Goal: Find specific page/section: Find specific page/section

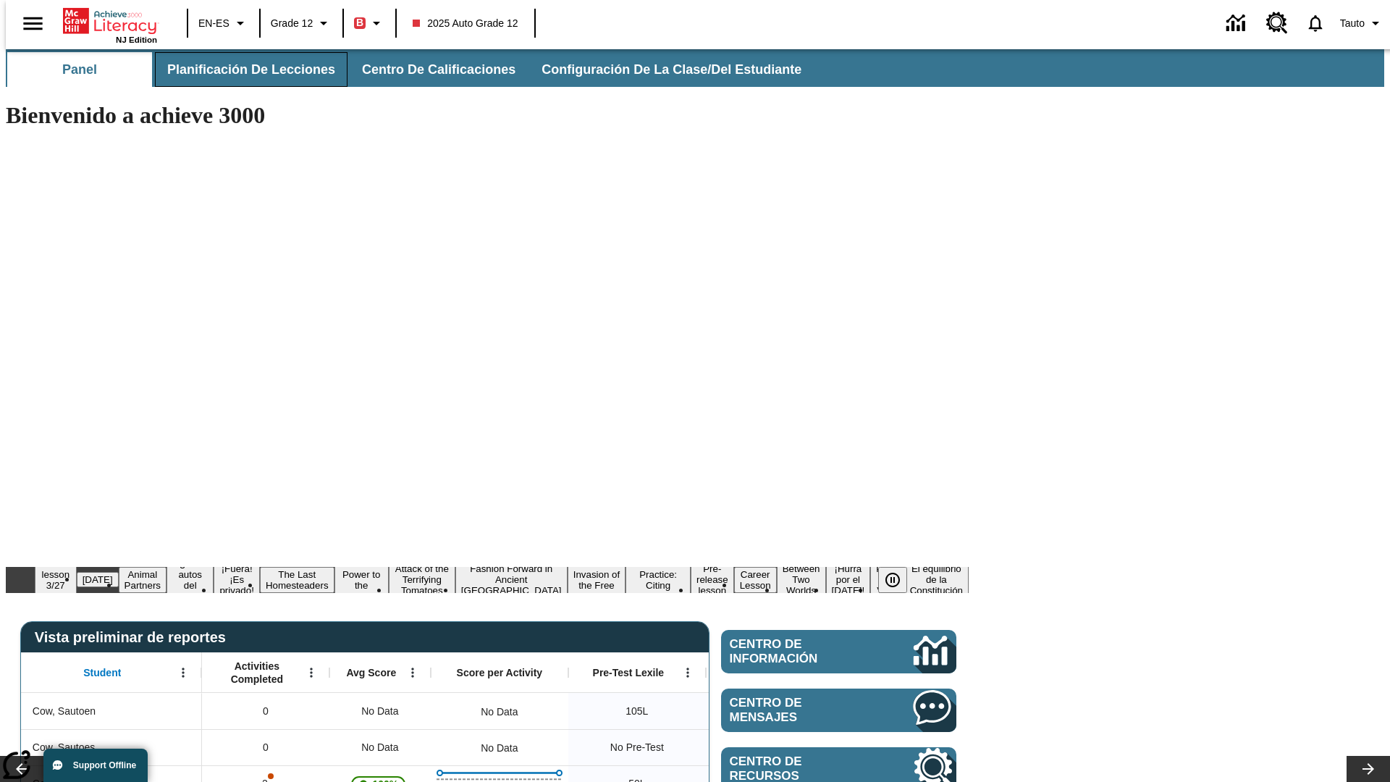
click at [242, 69] on span "Planificación de lecciones" at bounding box center [251, 70] width 168 height 17
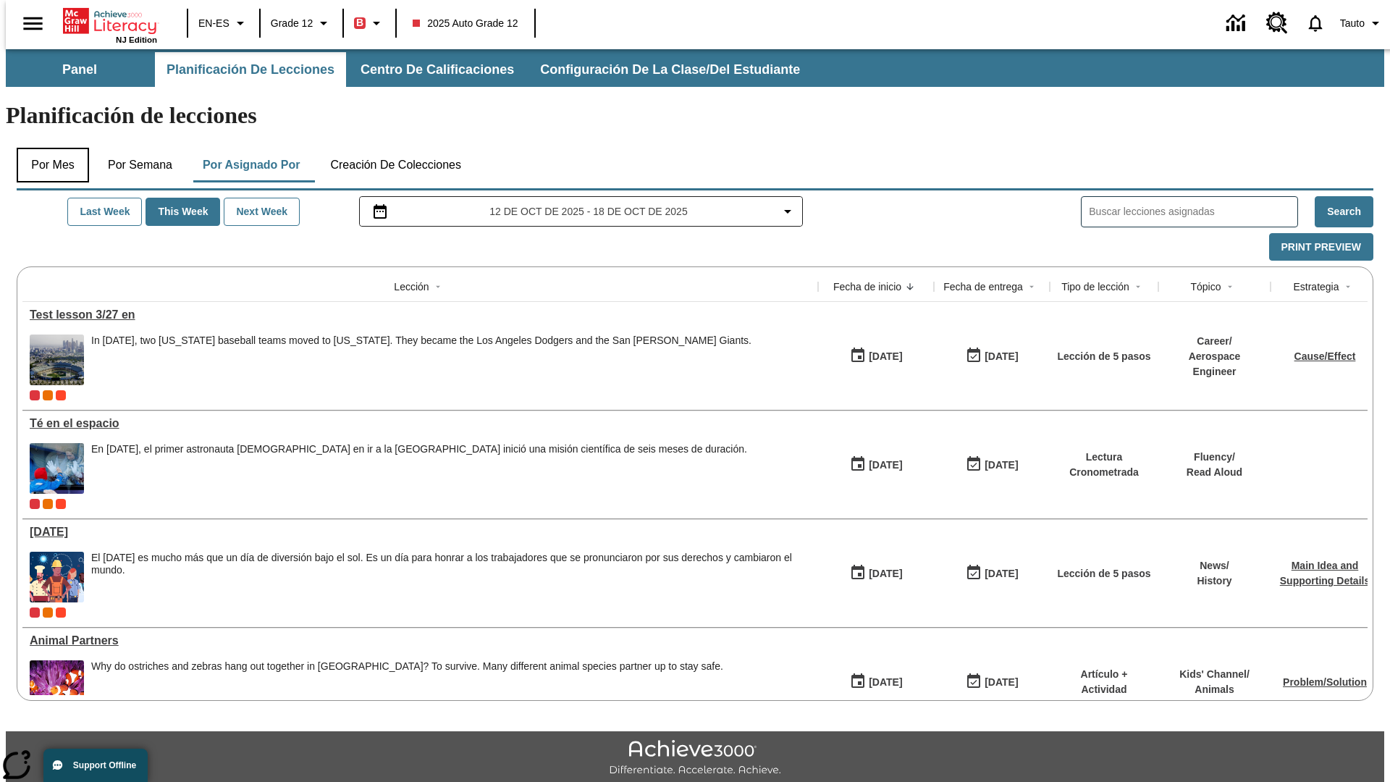
click at [47, 148] on button "Por mes" at bounding box center [53, 165] width 72 height 35
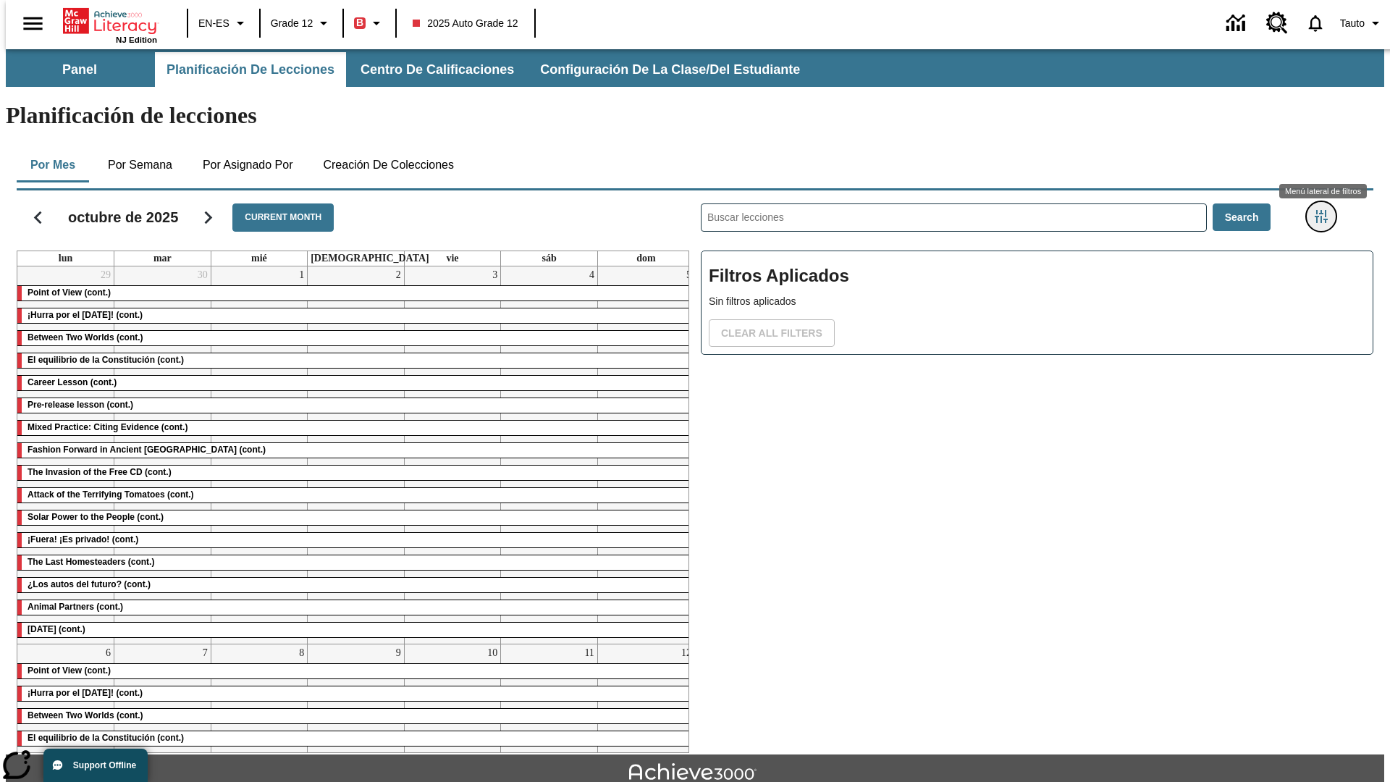
click at [1325, 210] on icon "Menú lateral de filtros" at bounding box center [1321, 216] width 13 height 13
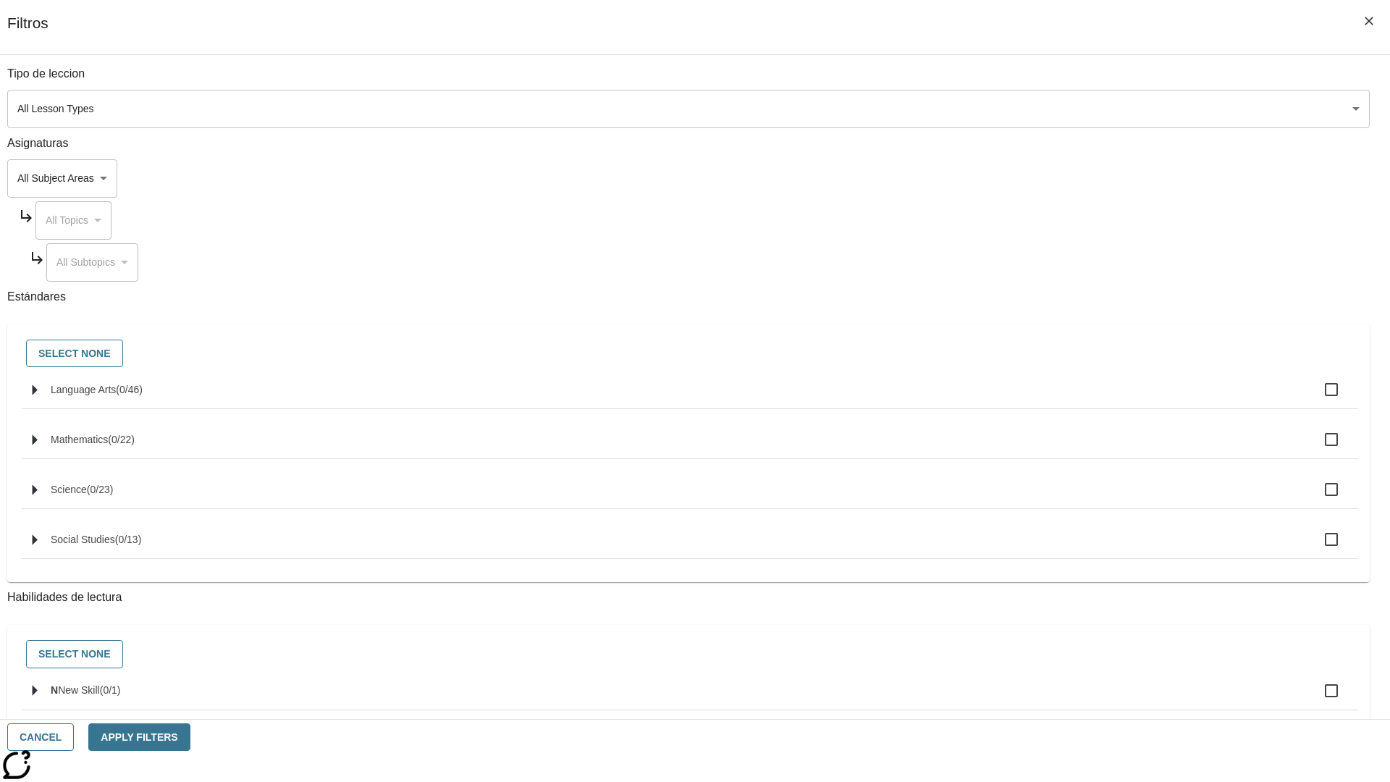
click at [1042, 109] on body "Saltar al contenido principal NJ Edition EN-ES Grade 12 B 2025 Auto Grade 12 0 …" at bounding box center [695, 448] width 1378 height 798
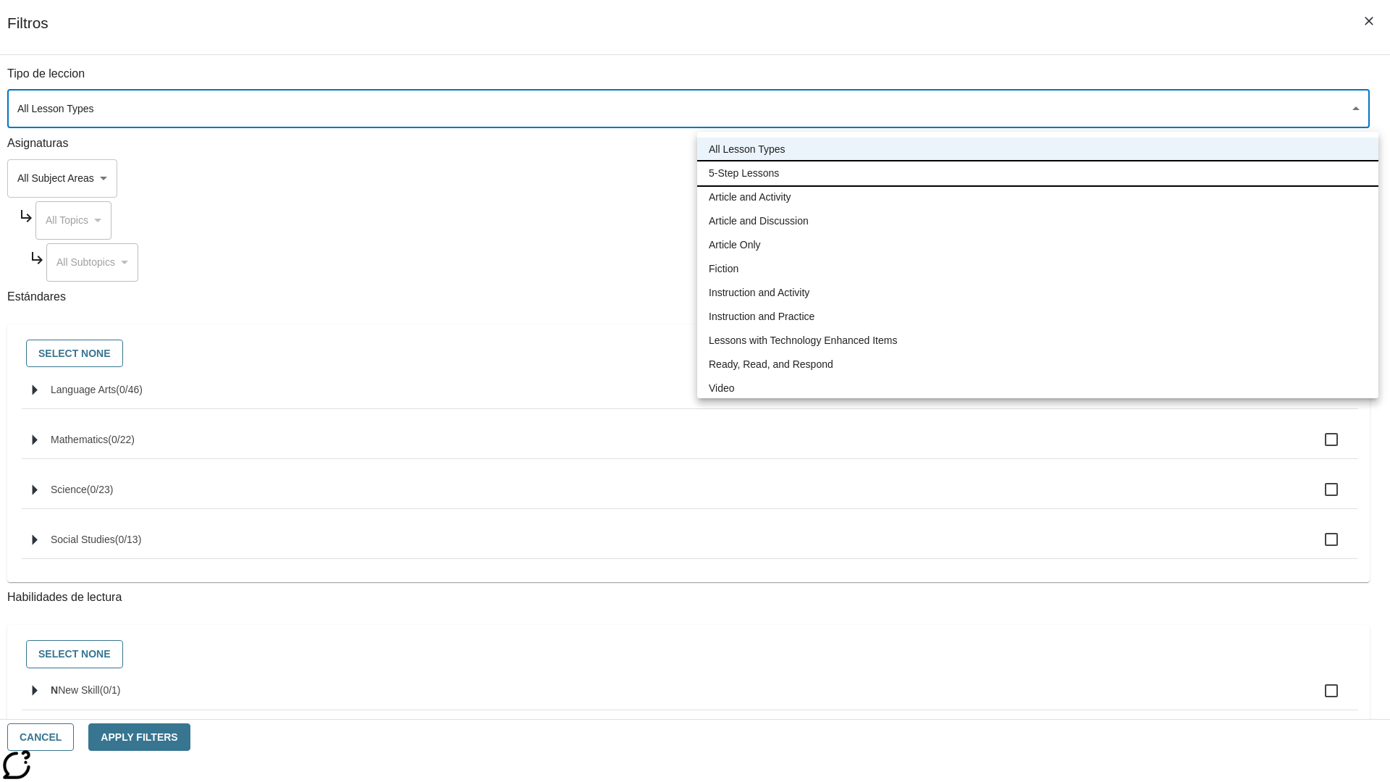
click at [1037, 173] on li "5-Step Lessons" at bounding box center [1037, 173] width 681 height 24
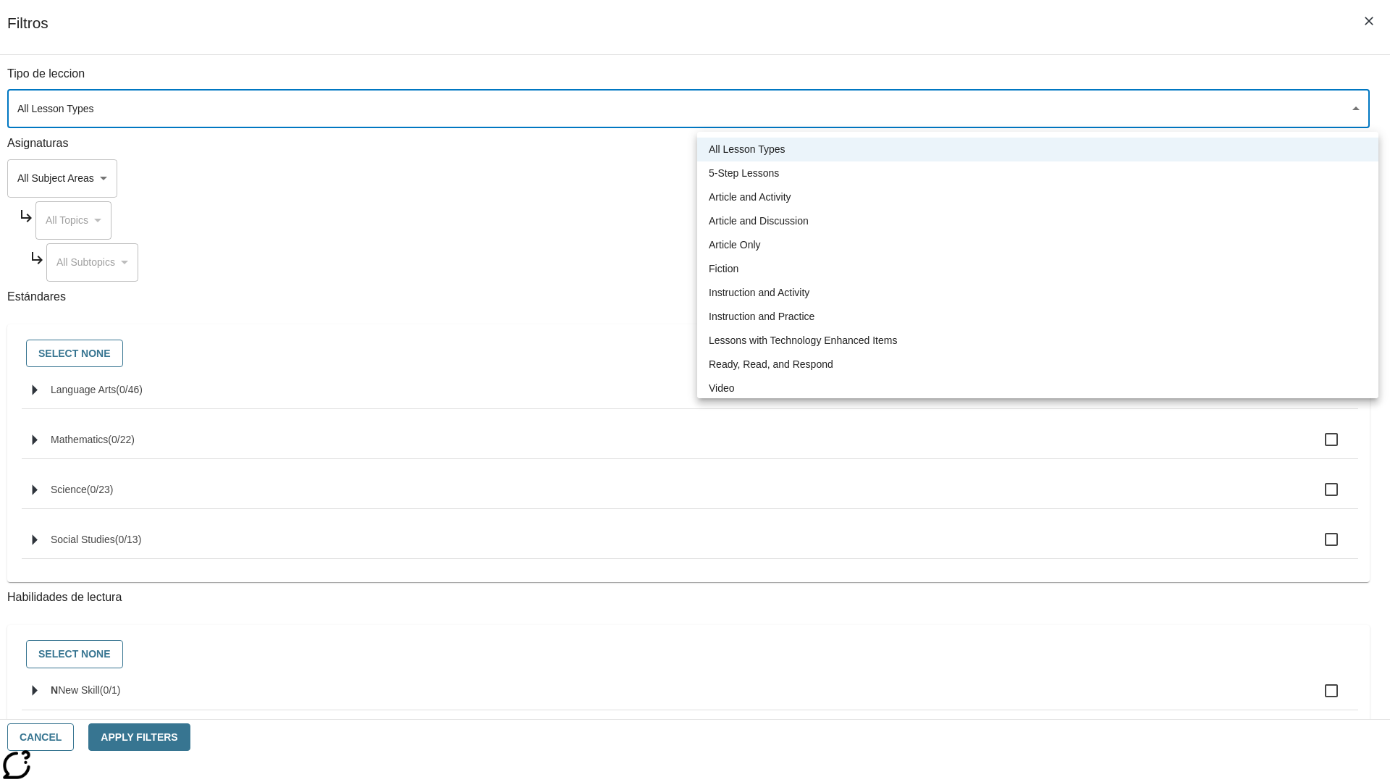
type input "1"
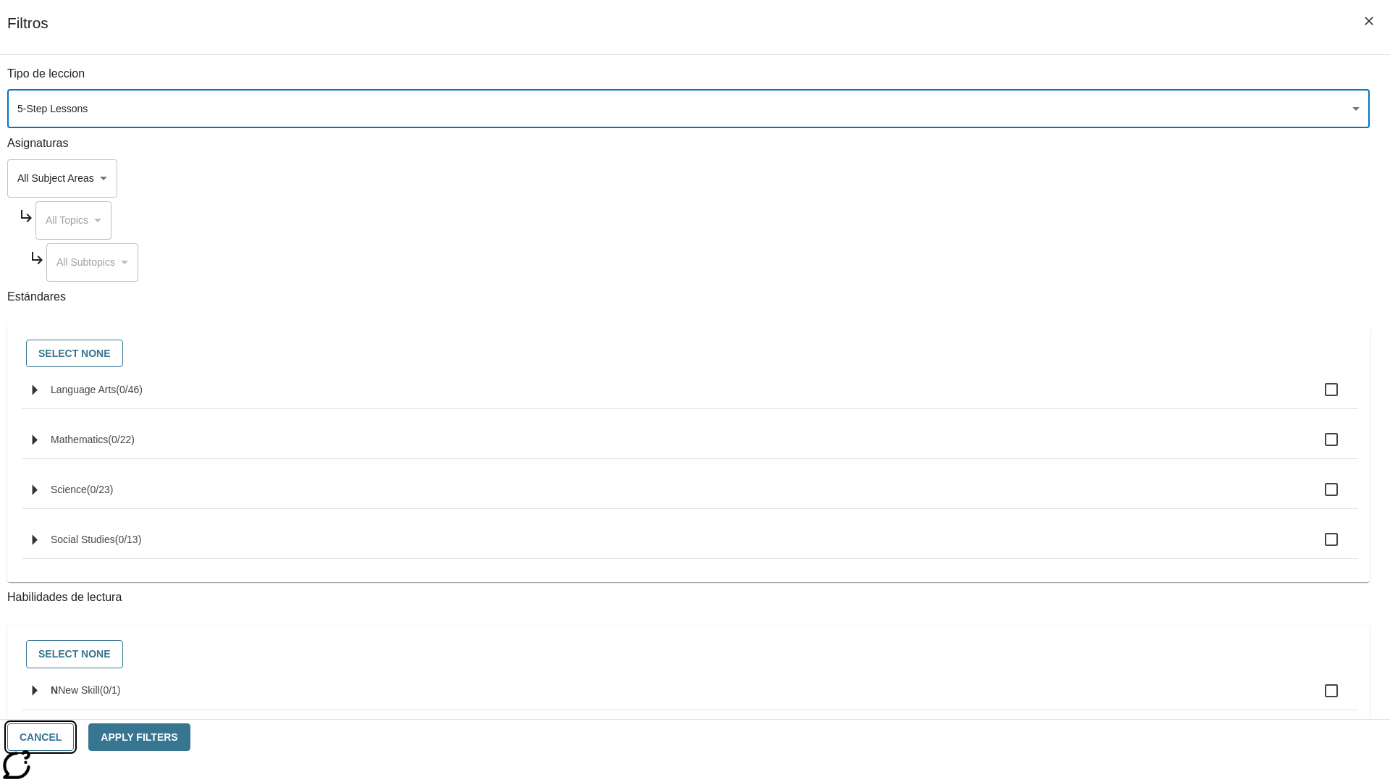
click at [74, 737] on button "Cancel" at bounding box center [40, 737] width 67 height 28
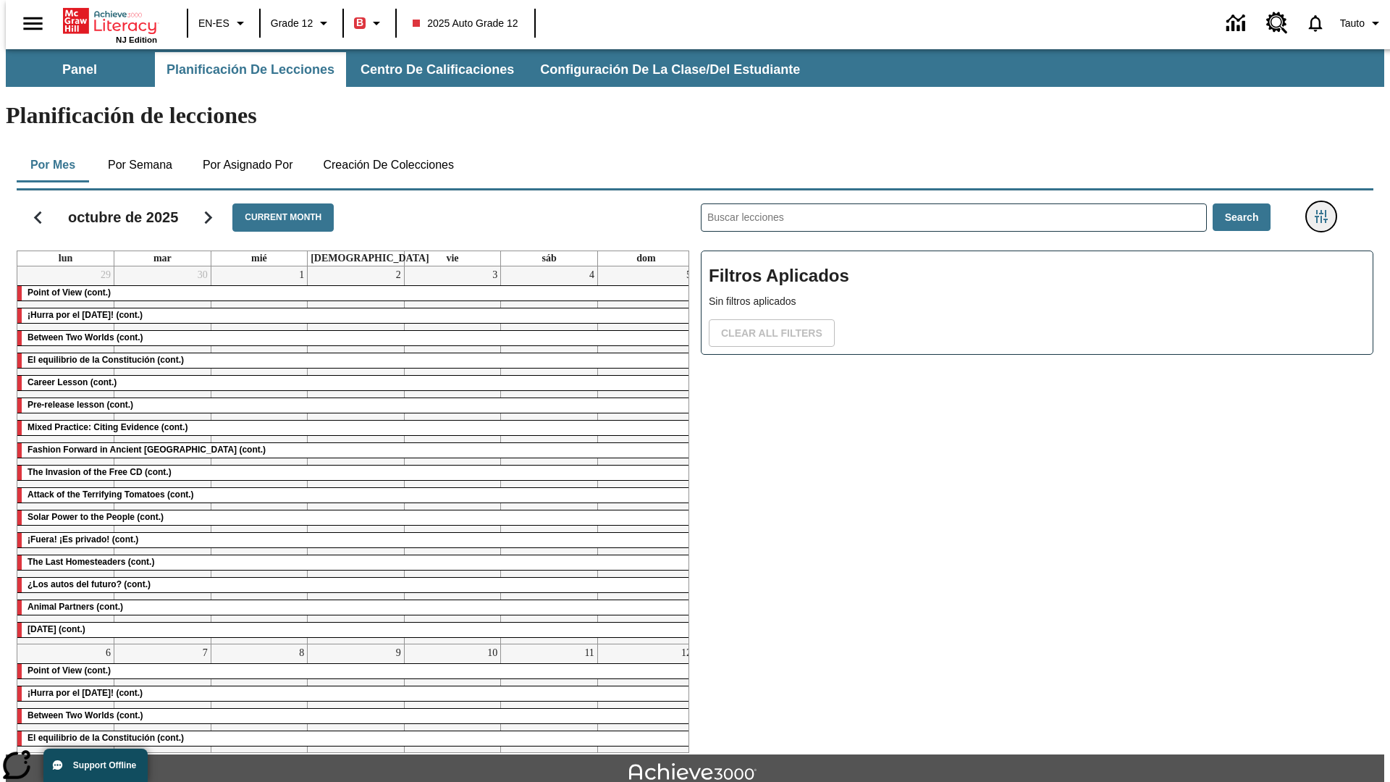
click at [1325, 210] on icon "Menú lateral de filtros" at bounding box center [1321, 216] width 13 height 13
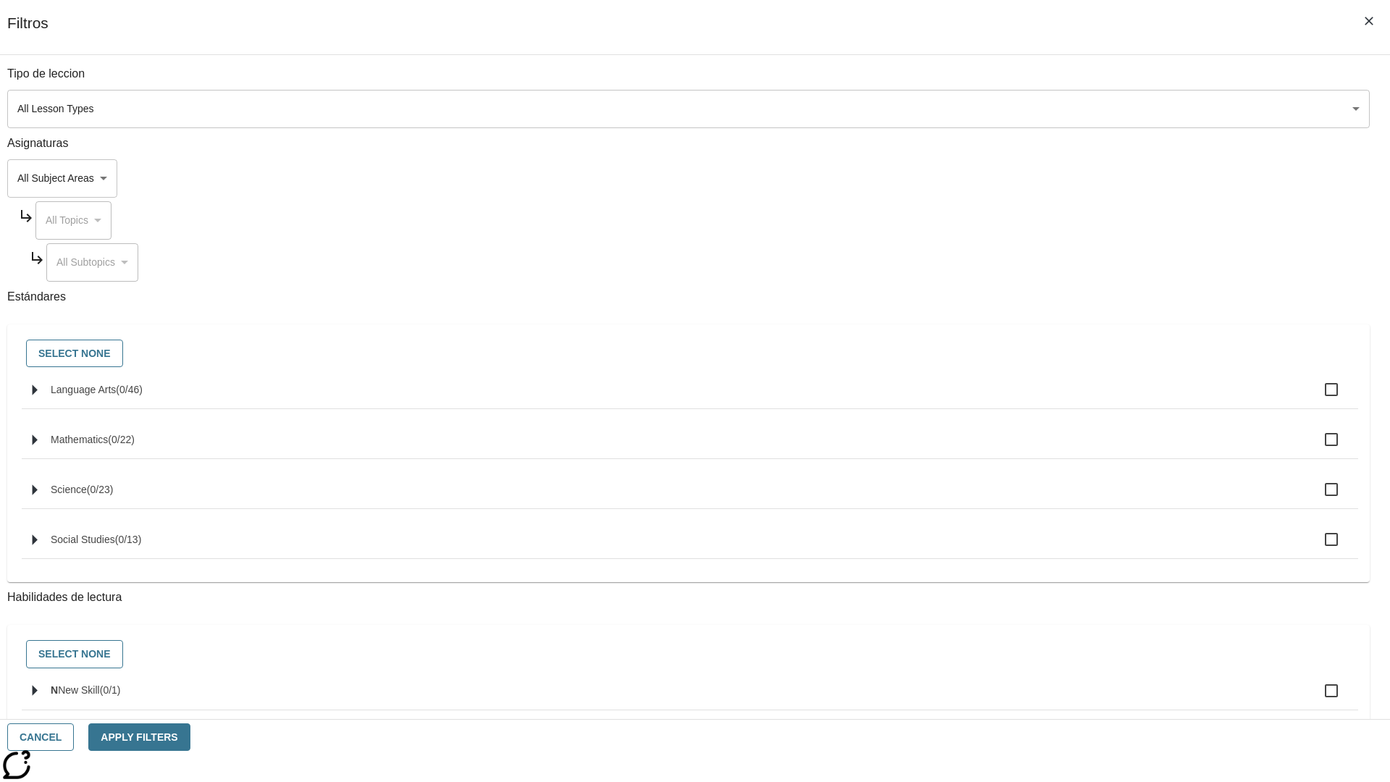
click at [1042, 109] on body "Saltar al contenido principal NJ Edition EN-ES Grade 12 B 2025 Auto Grade 12 0 …" at bounding box center [695, 448] width 1378 height 798
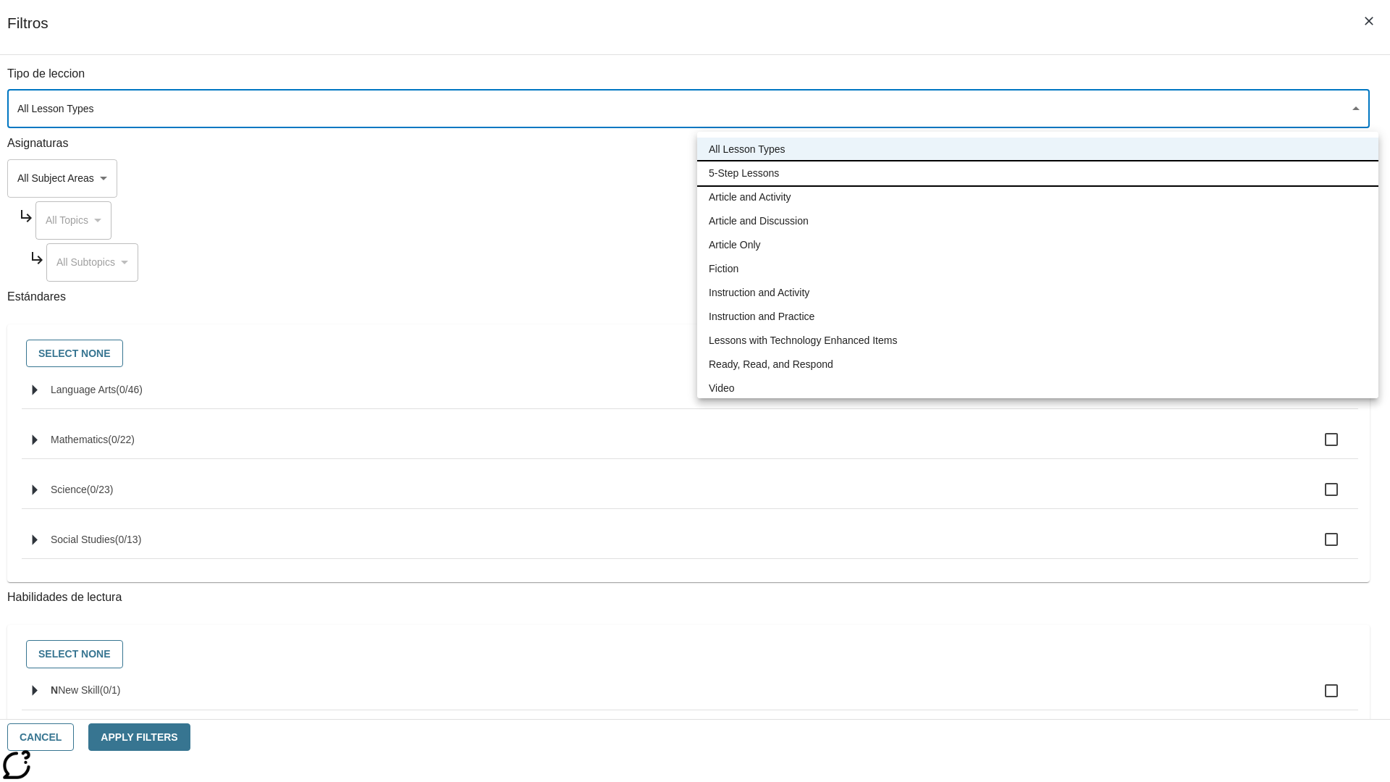
click at [1037, 173] on li "5-Step Lessons" at bounding box center [1037, 173] width 681 height 24
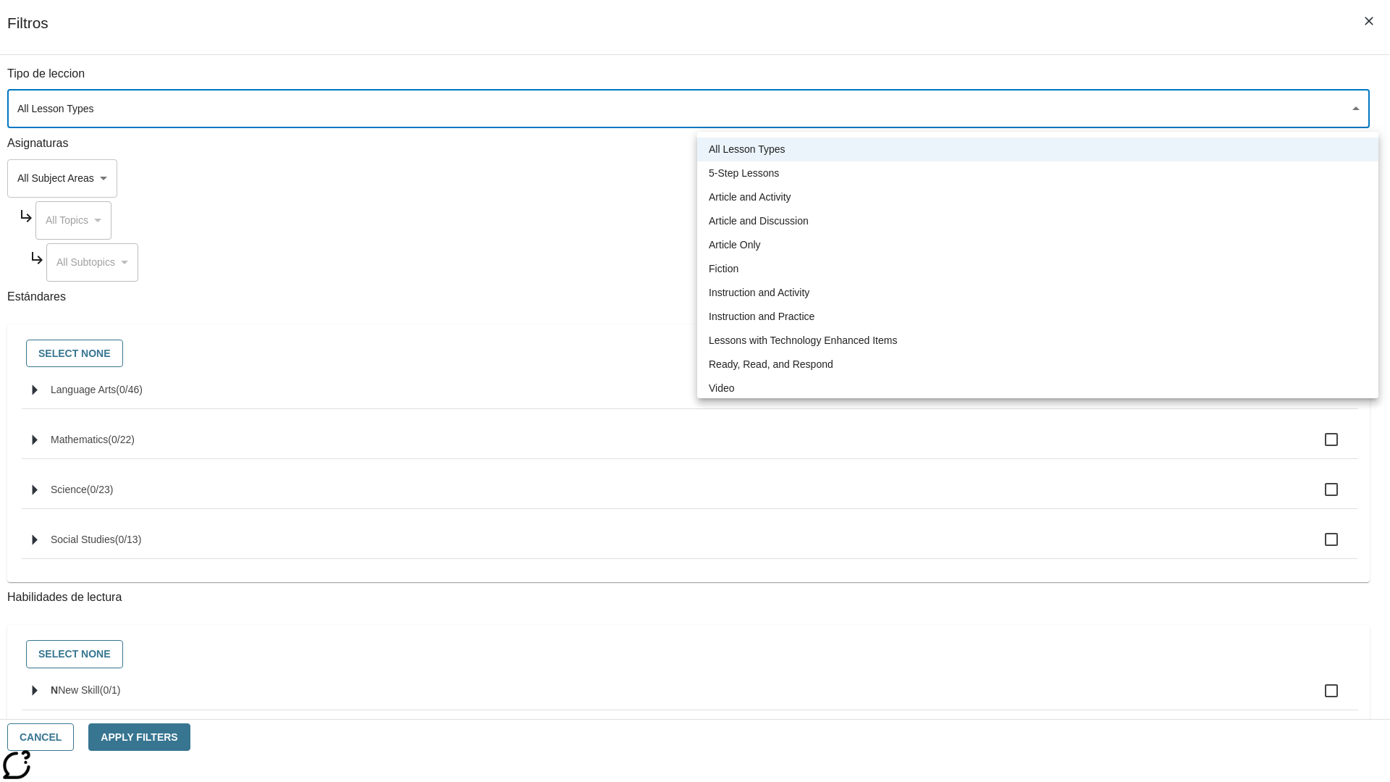
type input "1"
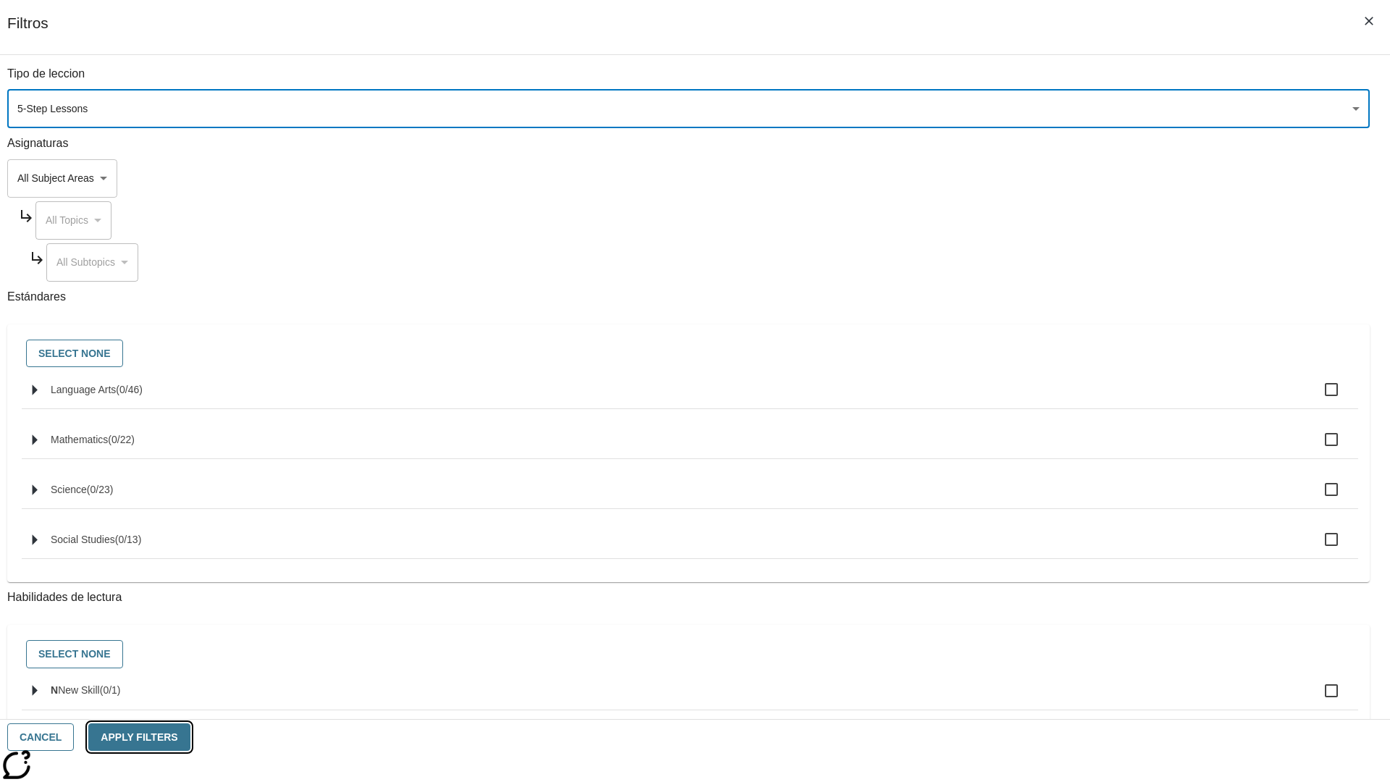
click at [190, 737] on button "Apply Filters" at bounding box center [138, 737] width 101 height 28
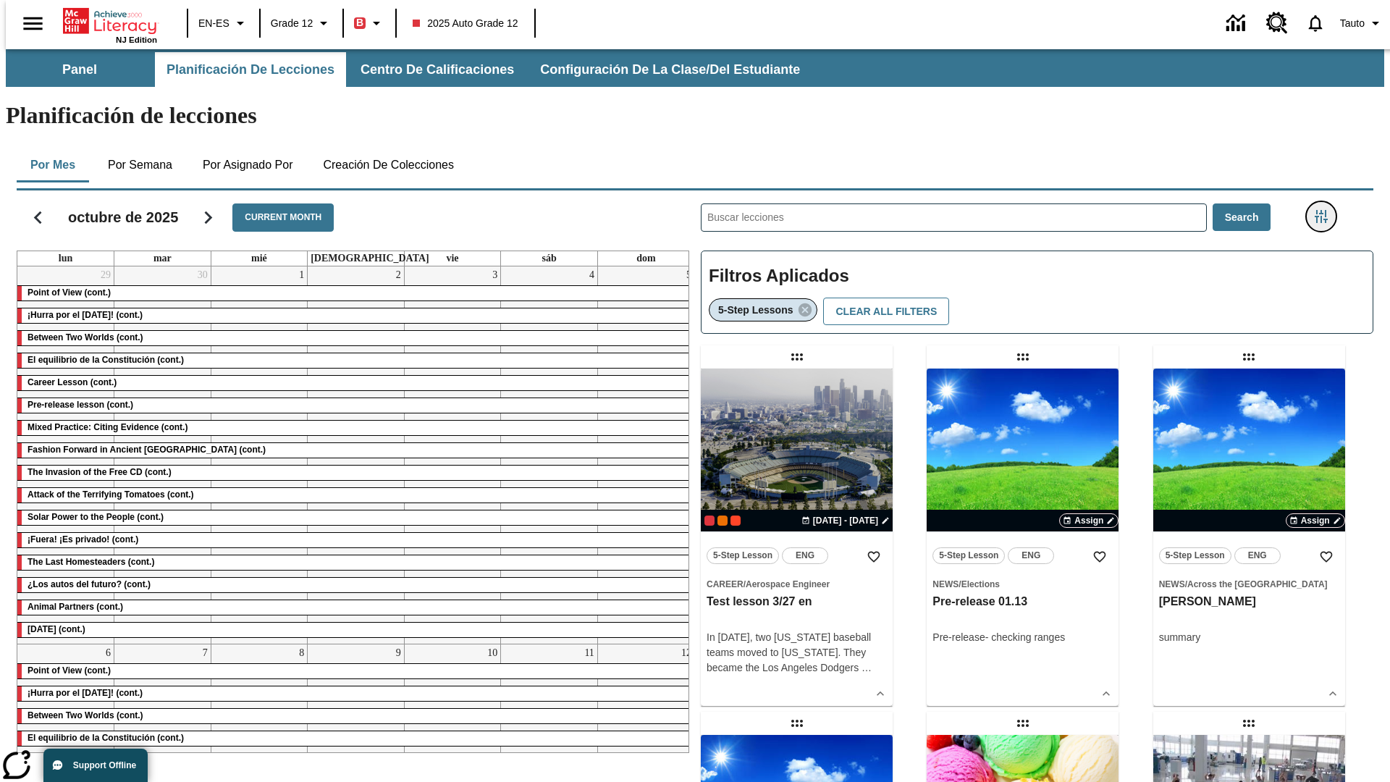
click at [1325, 210] on icon "Menú lateral de filtros" at bounding box center [1321, 216] width 13 height 13
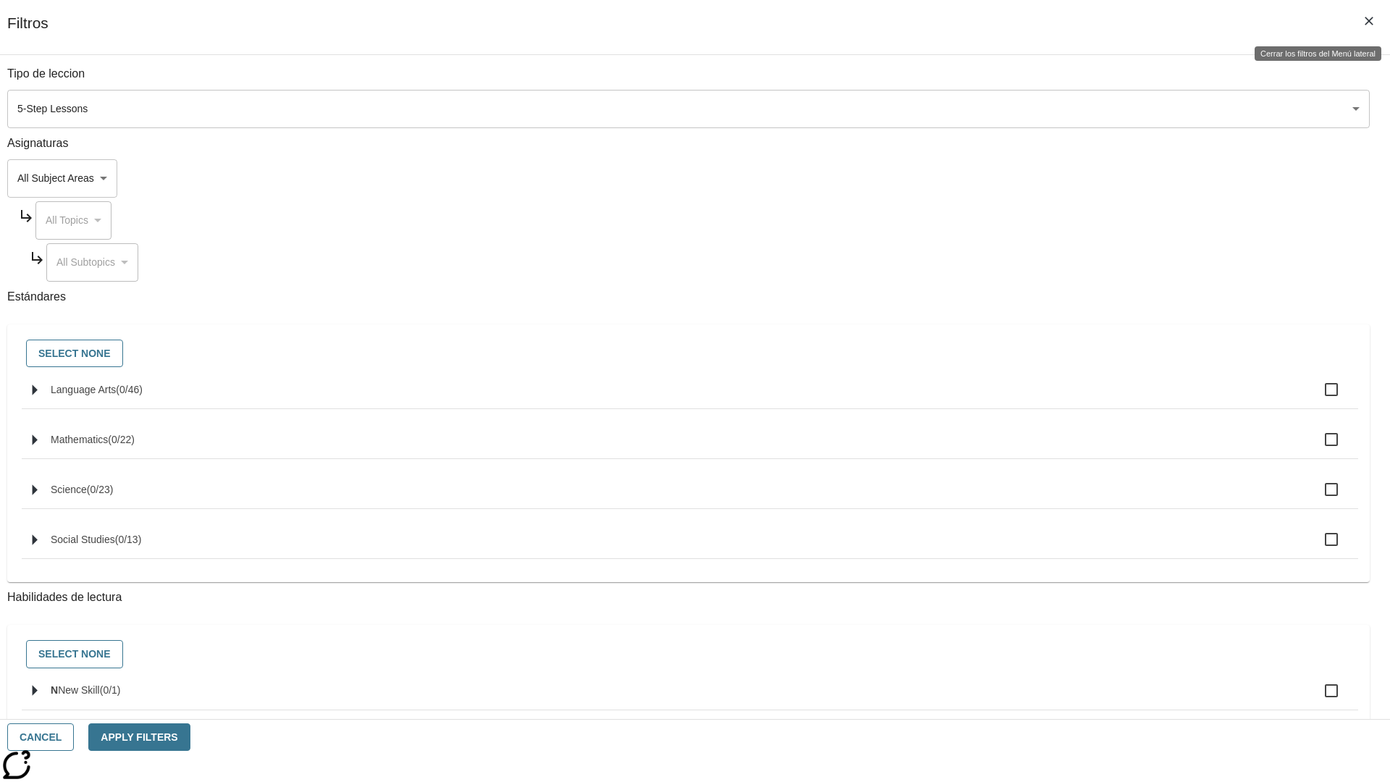
click at [1369, 21] on icon "Cerrar los filtros del Menú lateral" at bounding box center [1368, 21] width 9 height 9
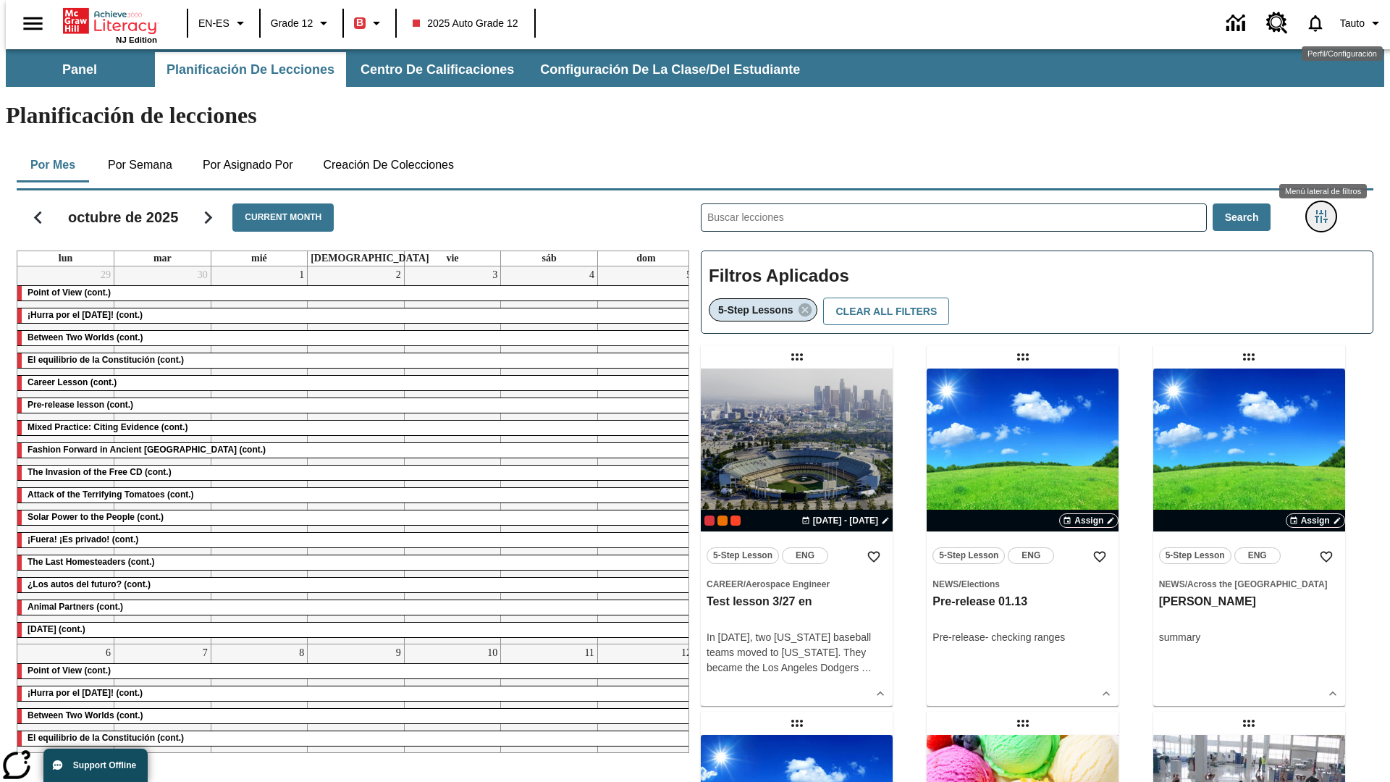
click at [1325, 210] on icon "Menú lateral de filtros" at bounding box center [1321, 216] width 13 height 13
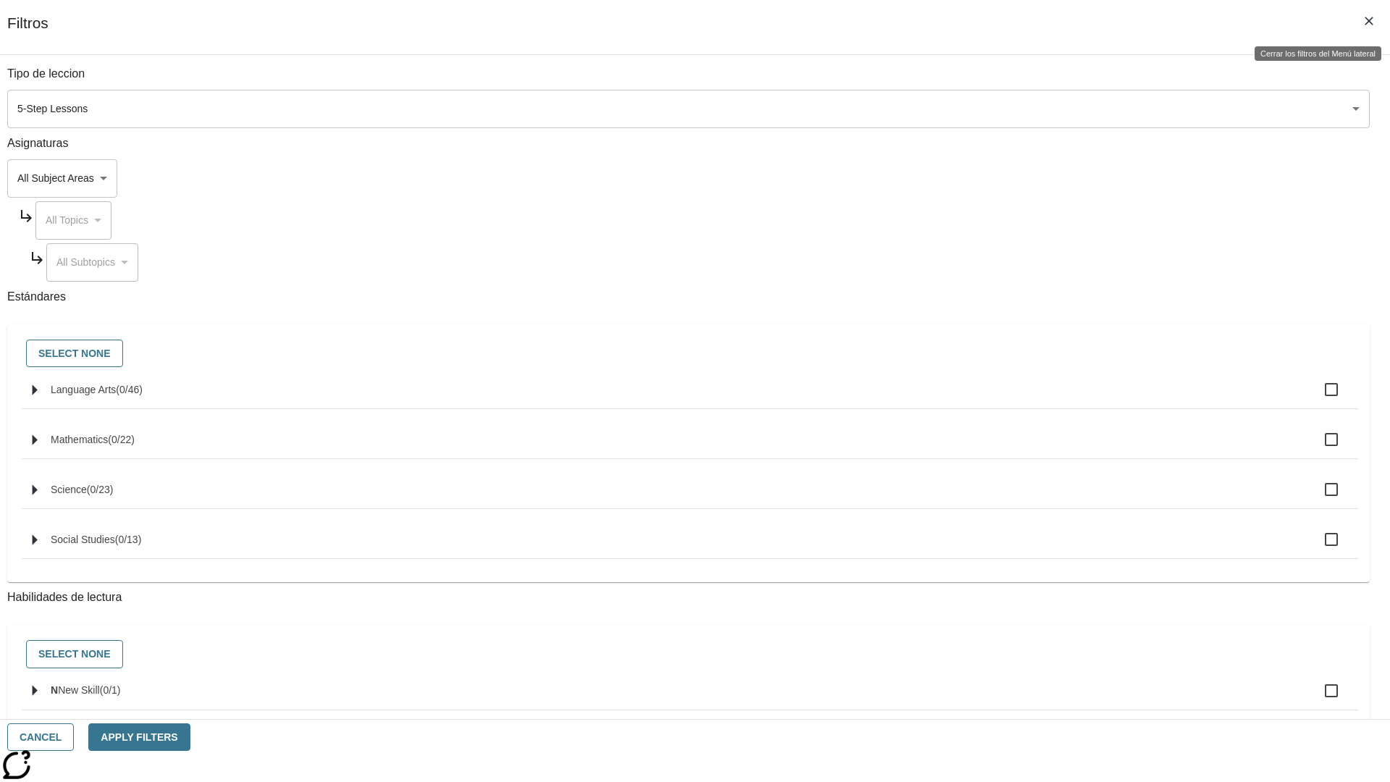
click at [1369, 21] on icon "Cerrar los filtros del Menú lateral" at bounding box center [1368, 21] width 9 height 9
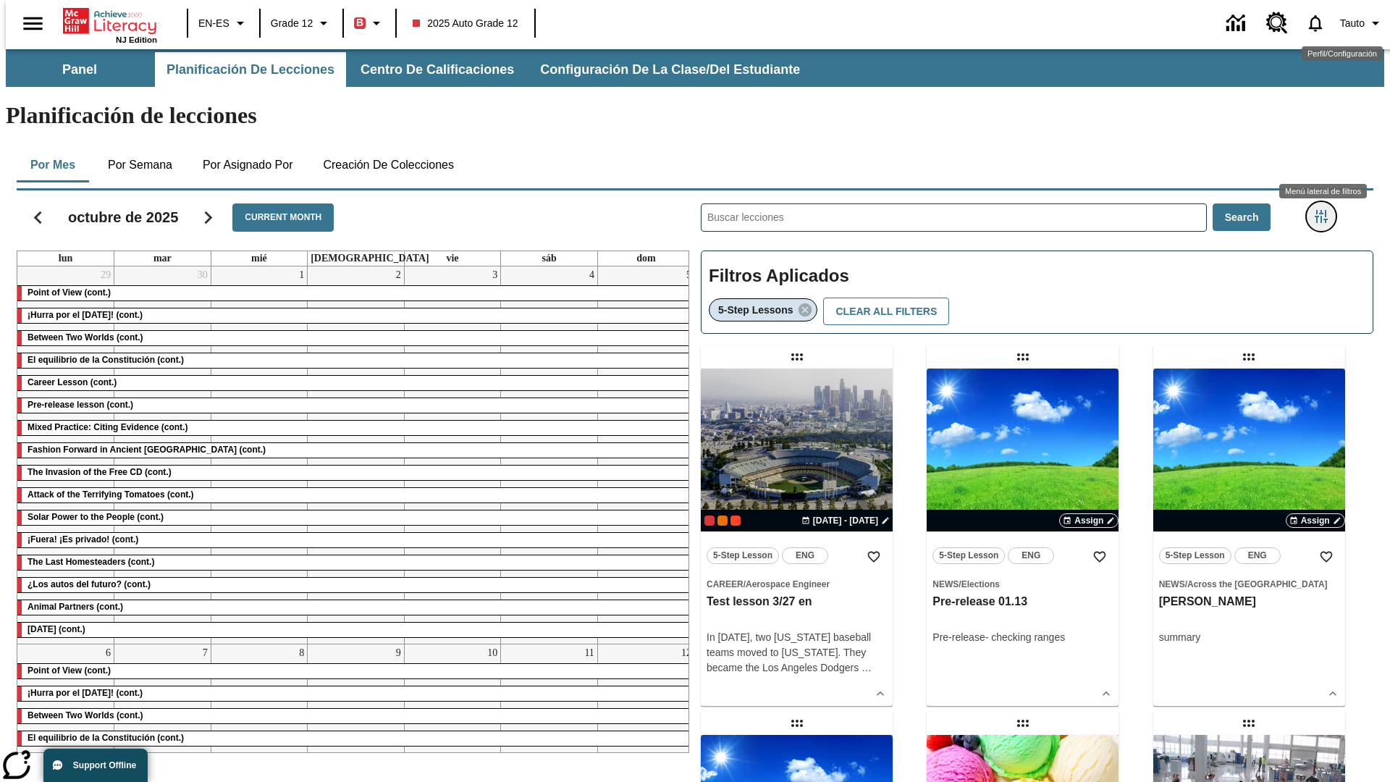
click at [1325, 210] on icon "Menú lateral de filtros" at bounding box center [1321, 216] width 13 height 13
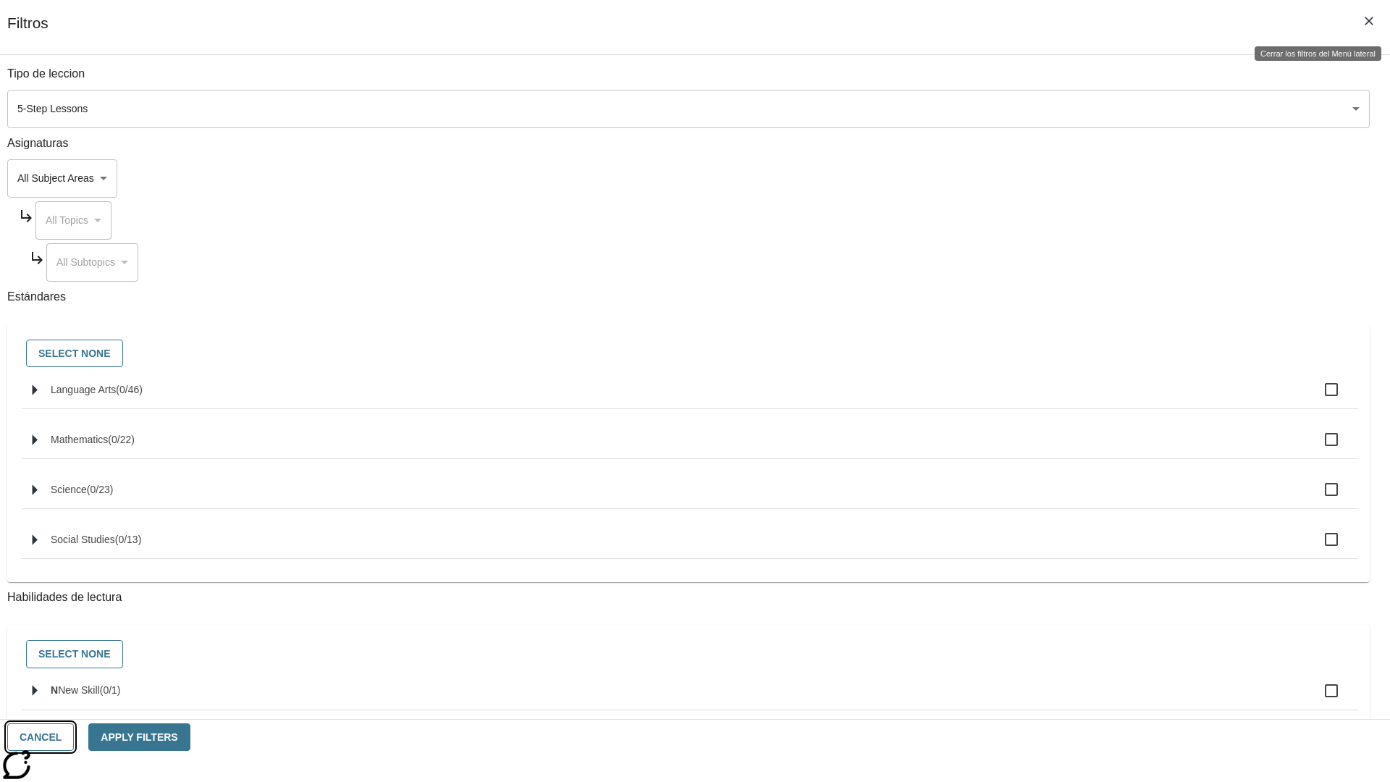
click at [74, 737] on button "Cancel" at bounding box center [40, 737] width 67 height 28
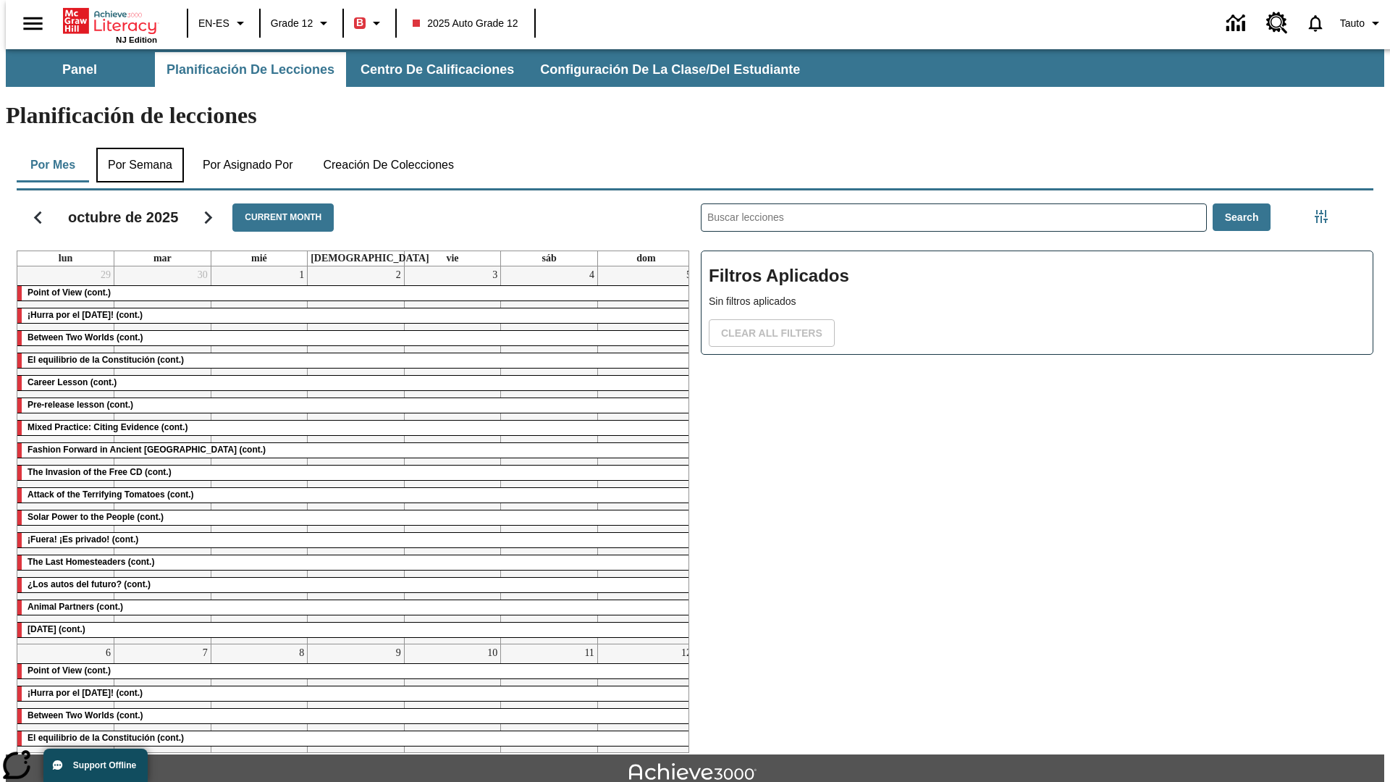
click at [135, 148] on button "Por semana" at bounding box center [140, 165] width 88 height 35
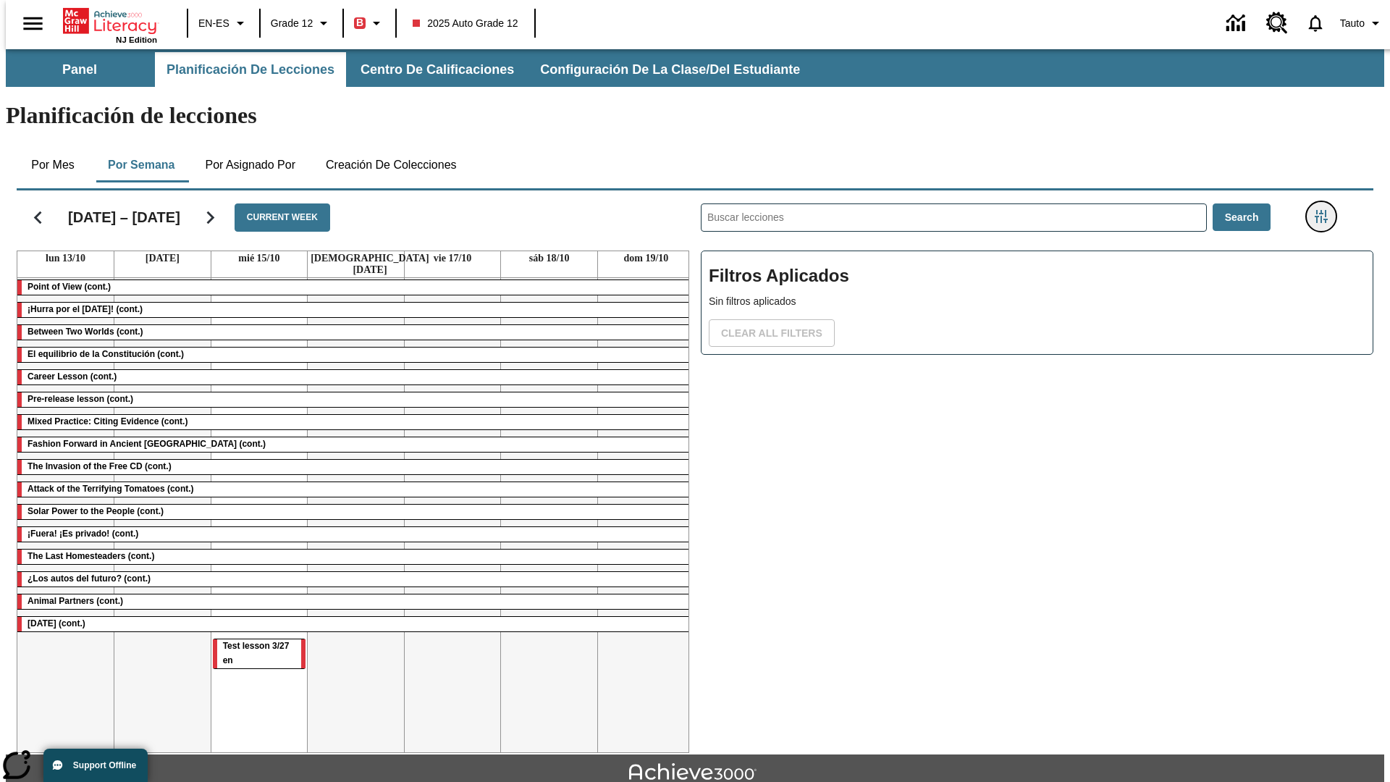
click at [1325, 210] on icon "Menú lateral de filtros" at bounding box center [1321, 216] width 13 height 13
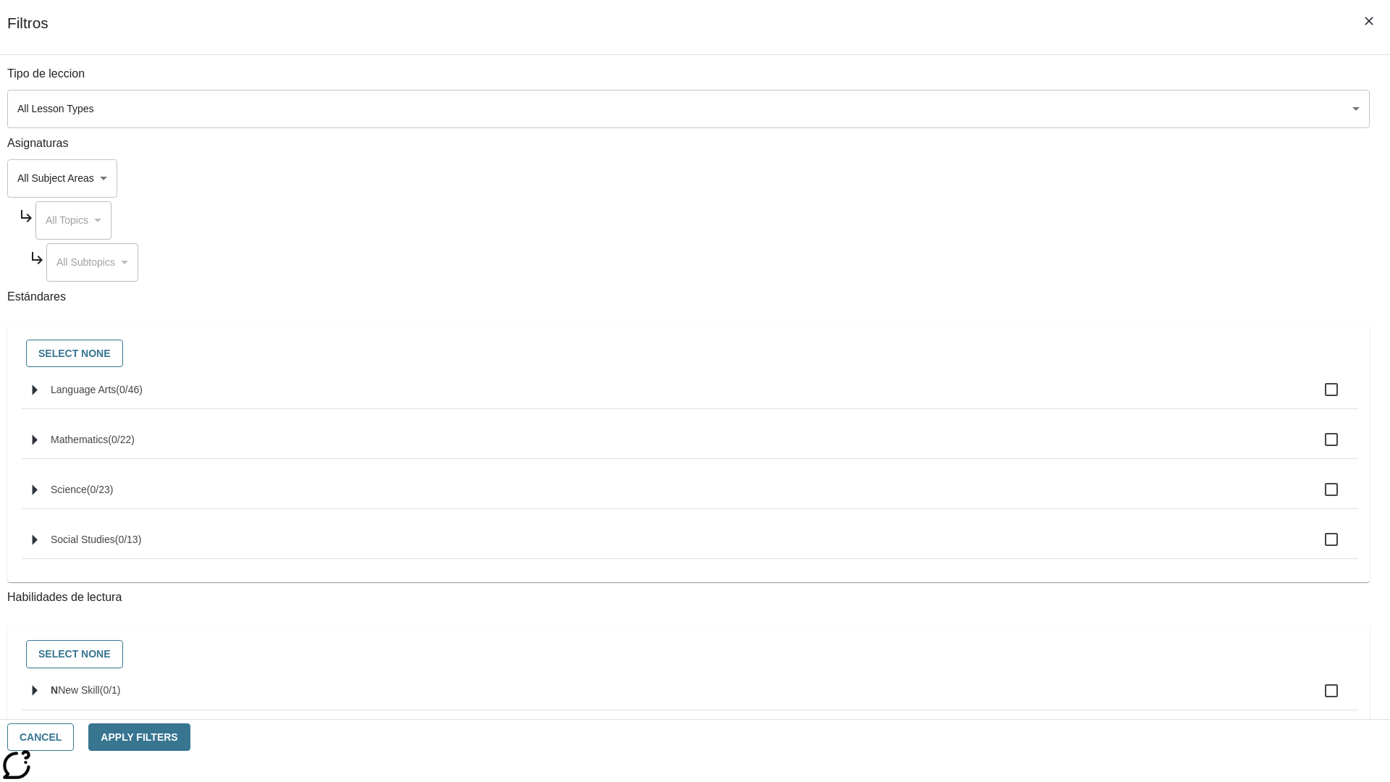
click at [1042, 109] on body "Saltar al contenido principal NJ Edition EN-ES Grade 12 B 2025 Auto Grade 12 0 …" at bounding box center [695, 448] width 1378 height 798
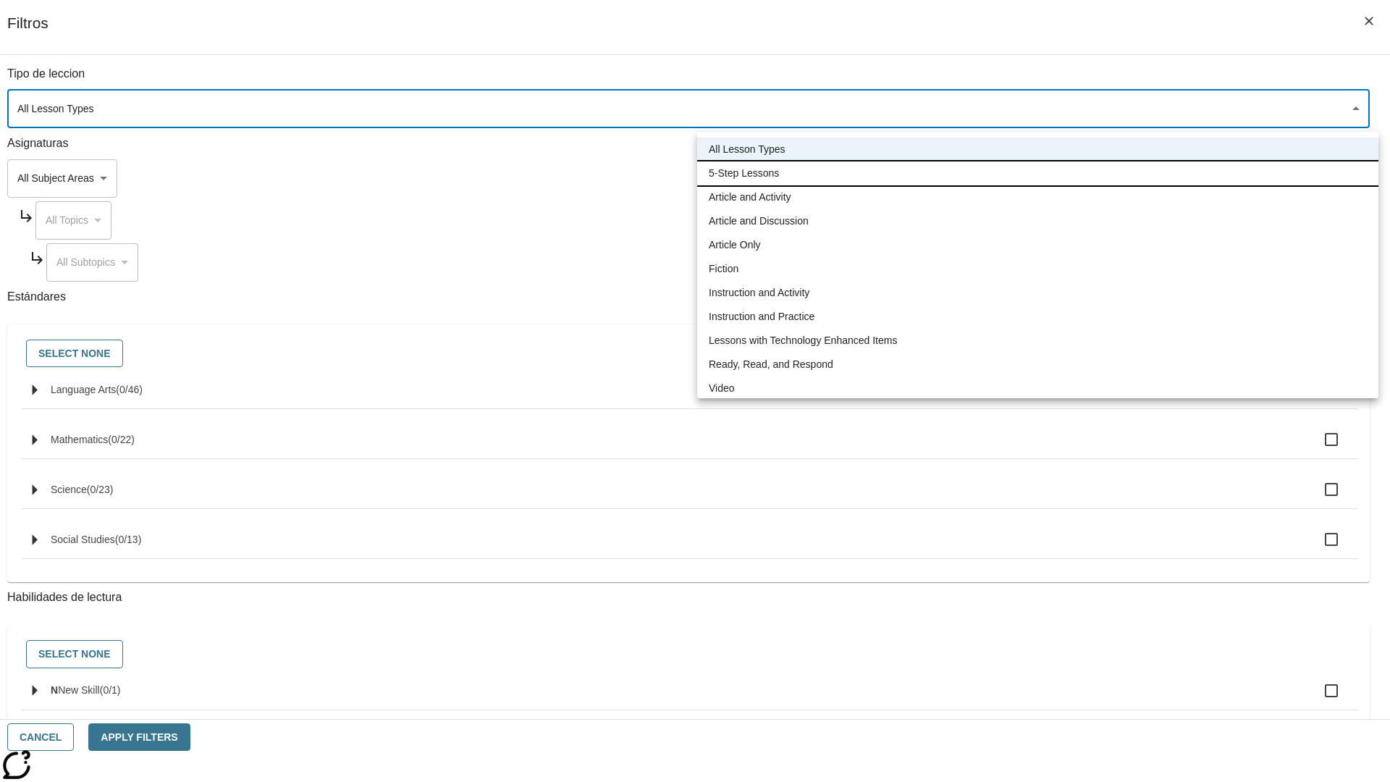
click at [1037, 173] on li "5-Step Lessons" at bounding box center [1037, 173] width 681 height 24
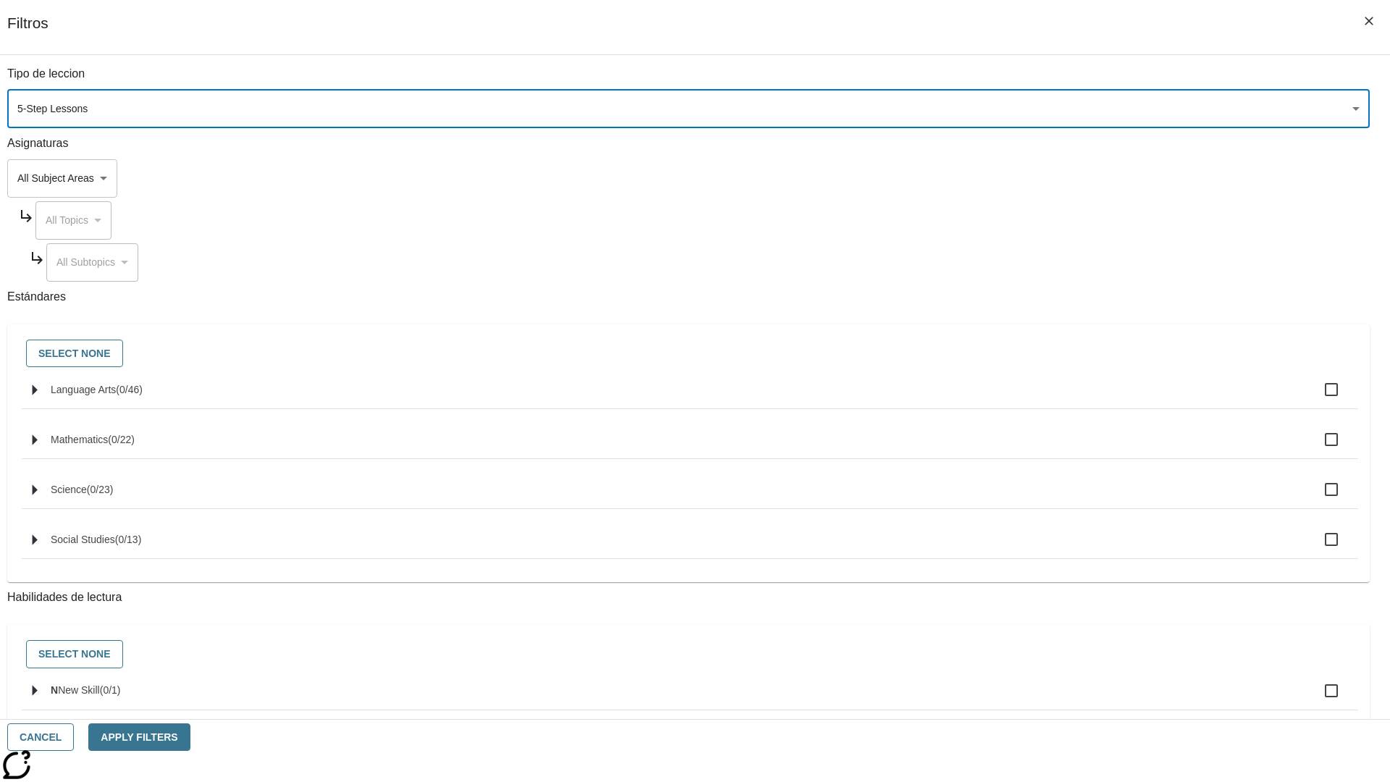
type input "1"
click at [74, 737] on button "Cancel" at bounding box center [40, 737] width 67 height 28
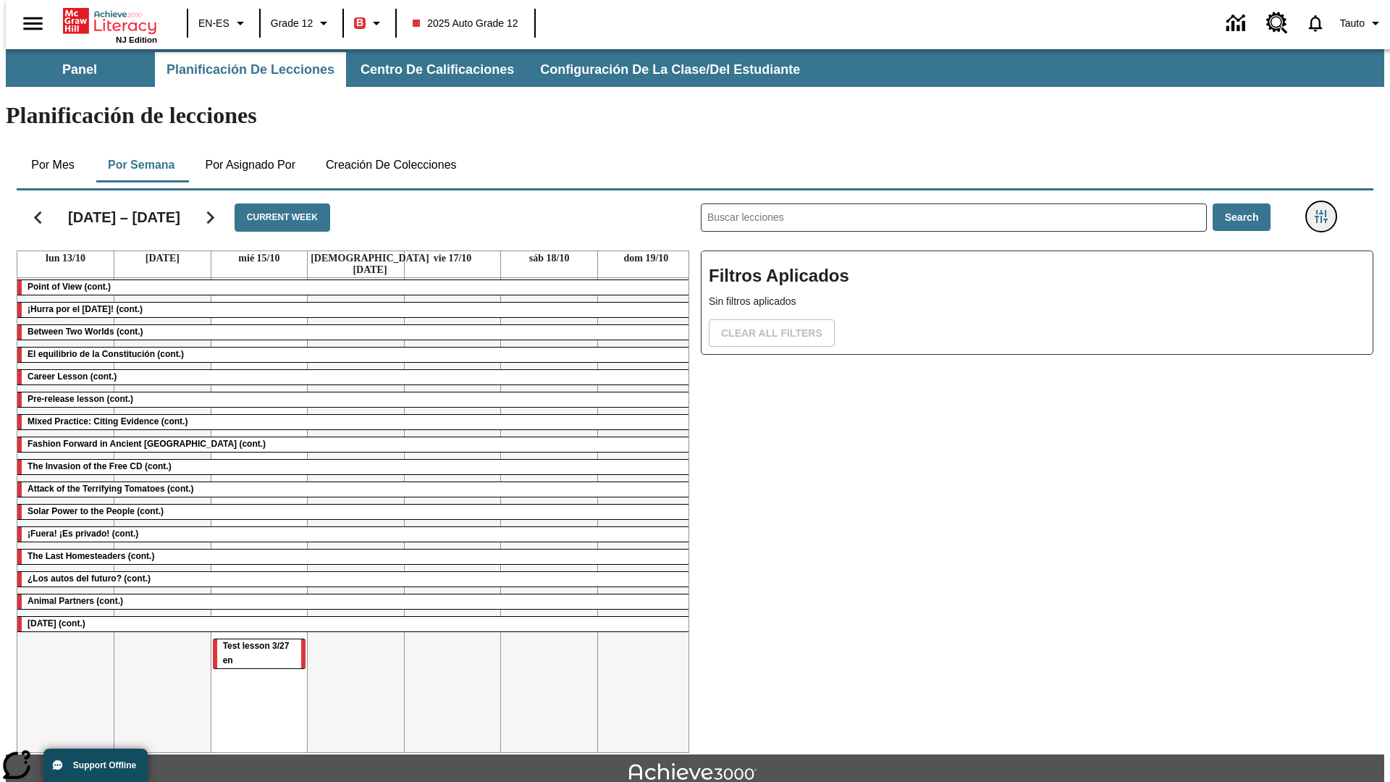
click at [1325, 210] on icon "Menú lateral de filtros" at bounding box center [1321, 216] width 13 height 13
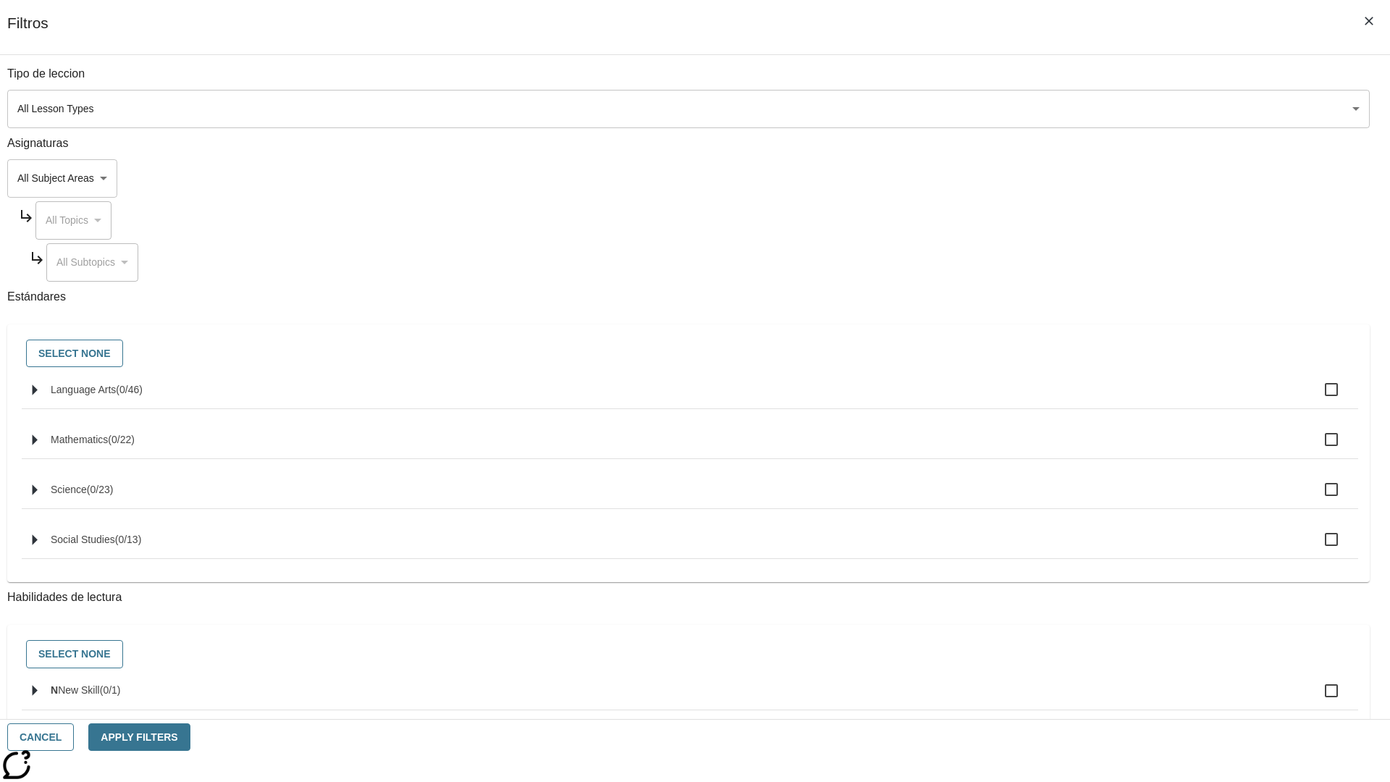
click at [1042, 109] on body "Saltar al contenido principal NJ Edition EN-ES Grade 12 B 2025 Auto Grade 12 0 …" at bounding box center [695, 448] width 1378 height 798
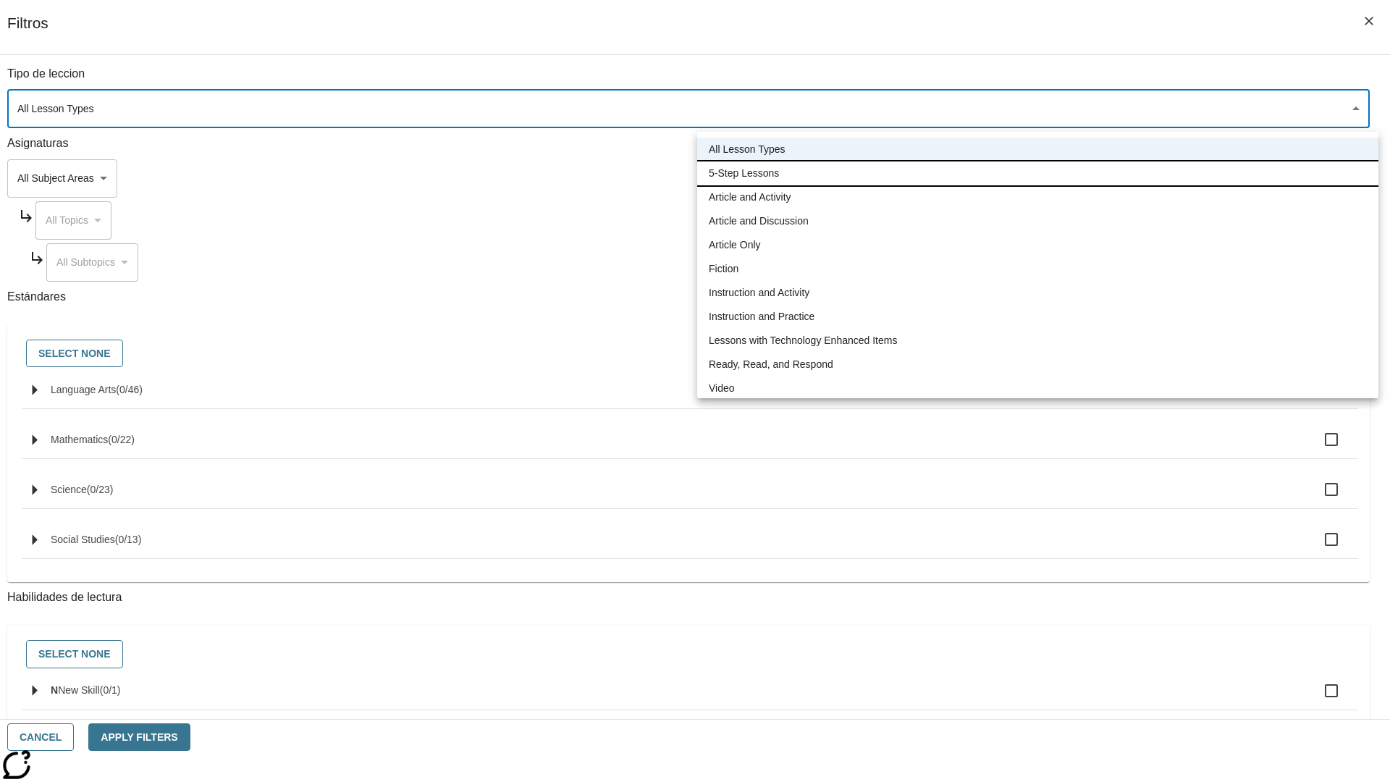
click at [1037, 173] on li "5-Step Lessons" at bounding box center [1037, 173] width 681 height 24
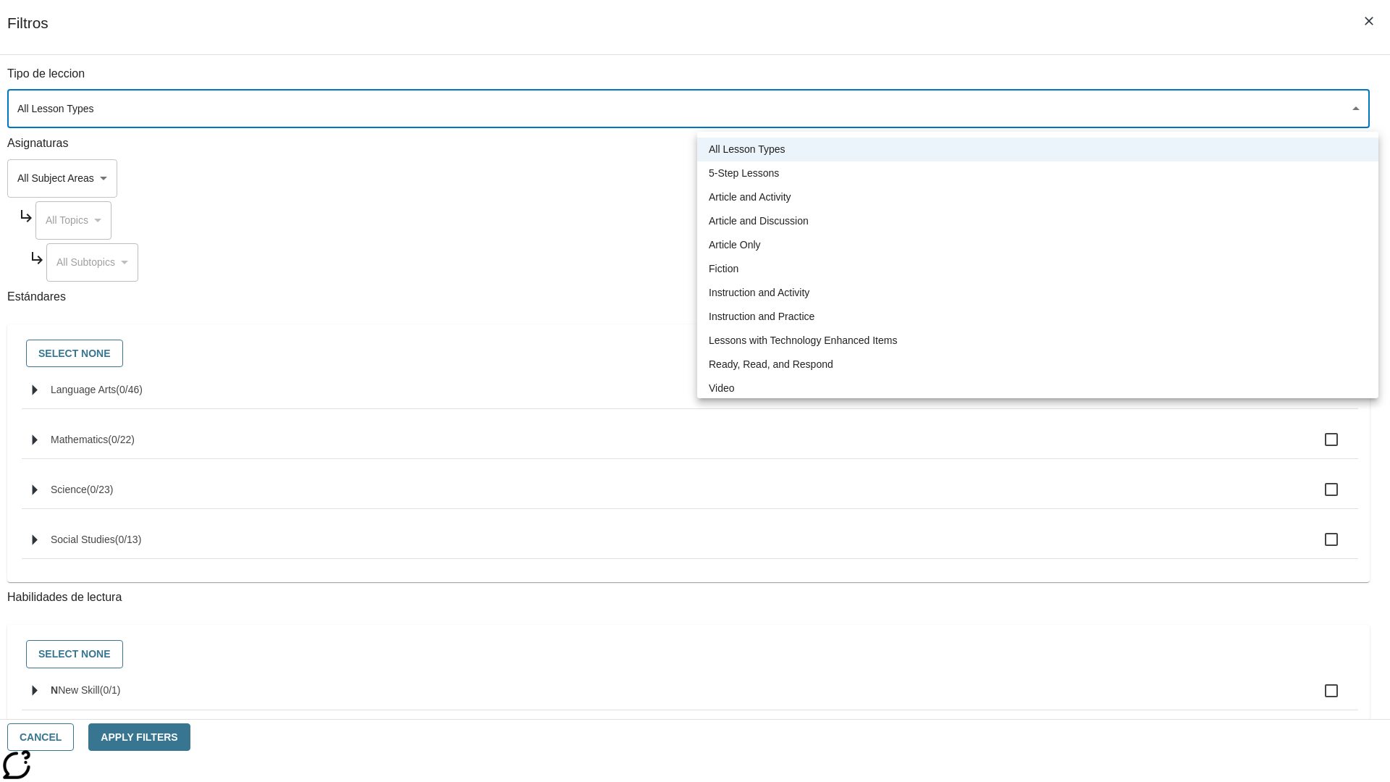
type input "1"
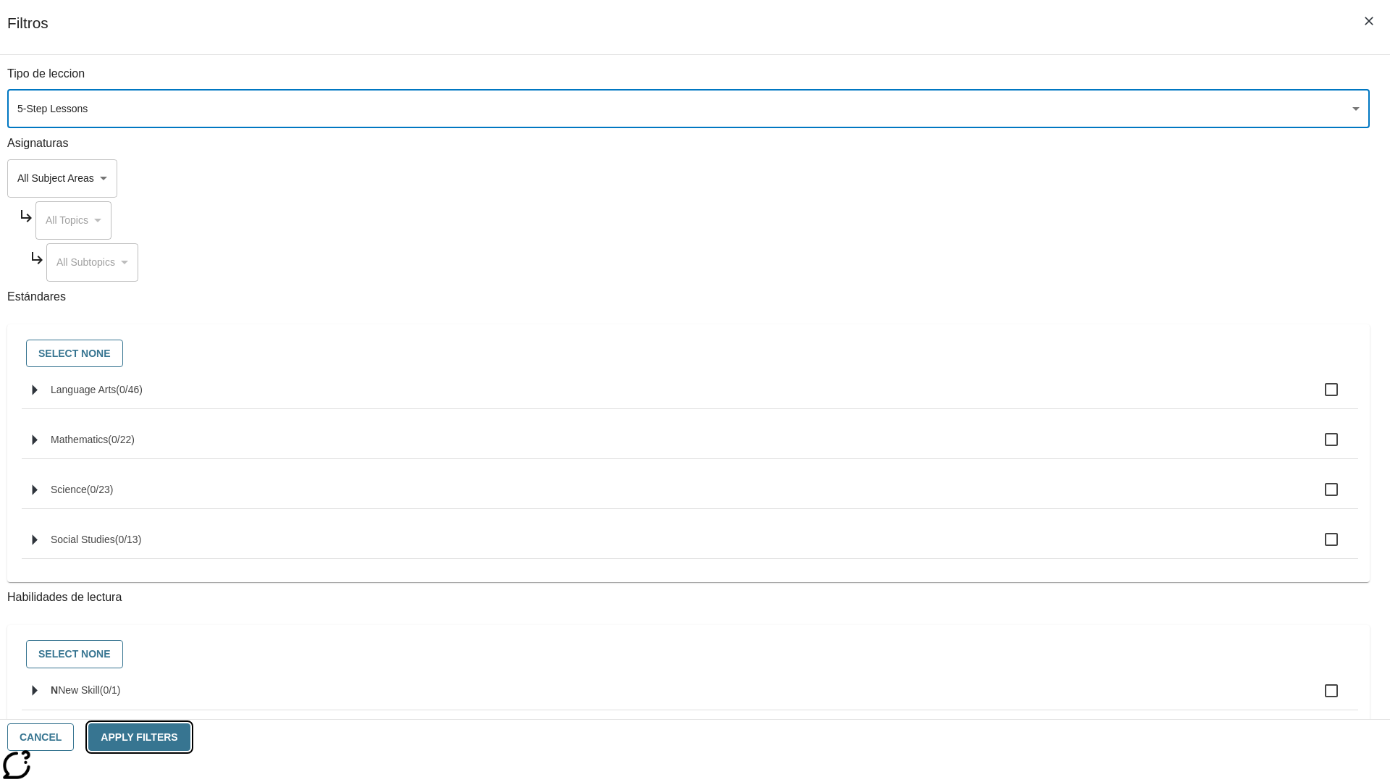
click at [190, 737] on button "Apply Filters" at bounding box center [138, 737] width 101 height 28
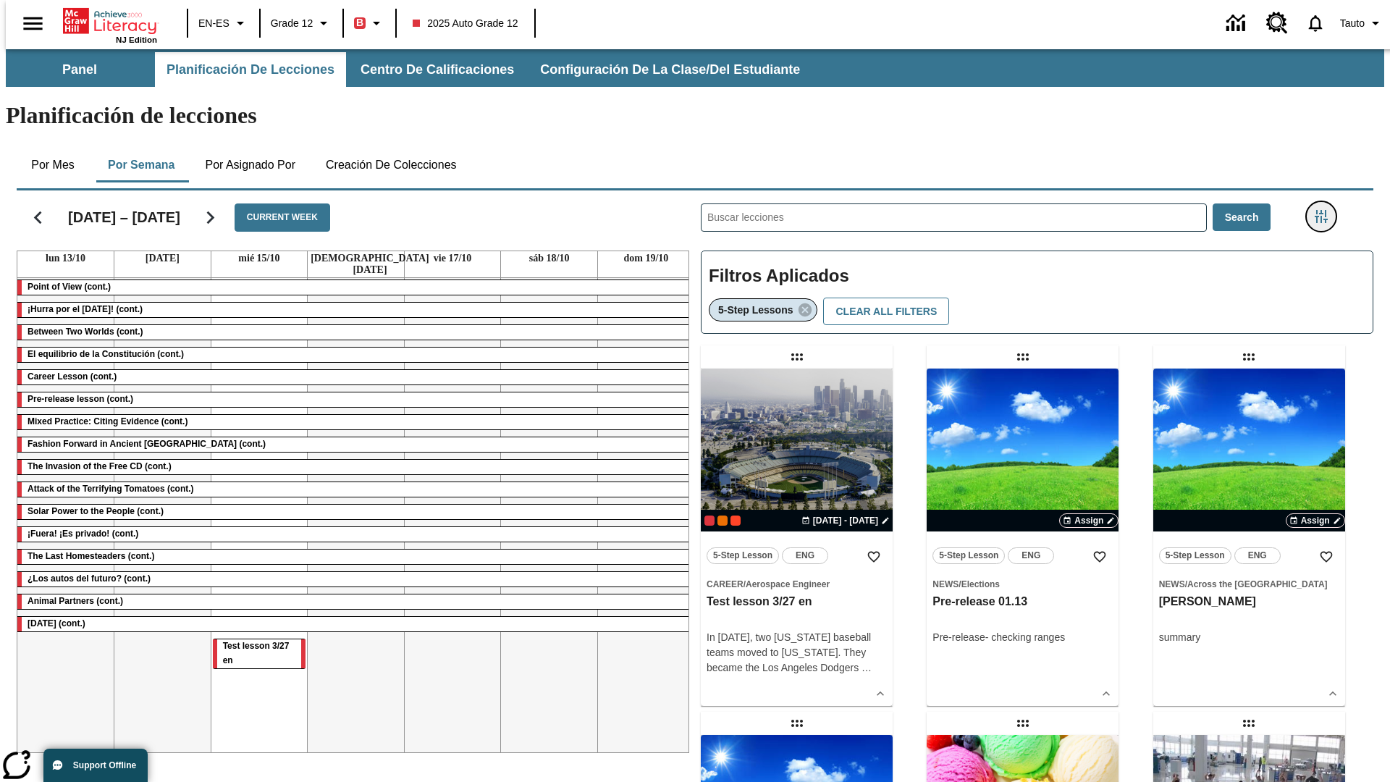
click at [1325, 210] on icon "Menú lateral de filtros" at bounding box center [1321, 216] width 13 height 13
